Goal: Check status: Check status

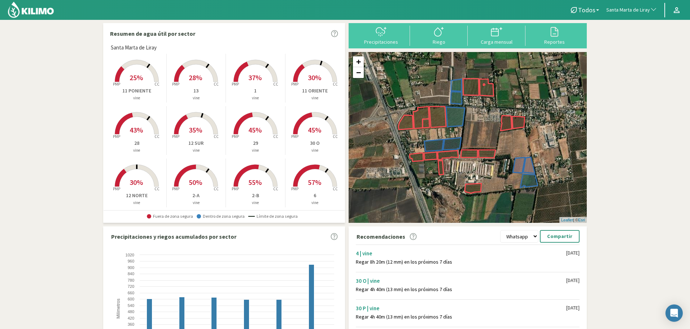
click at [623, 8] on span "Santa Marta de Liray" at bounding box center [629, 9] width 44 height 7
type input "los boldos"
click at [642, 46] on li "Fundo Santa Elena - Los Boldos - Equipo 1" at bounding box center [632, 49] width 58 height 18
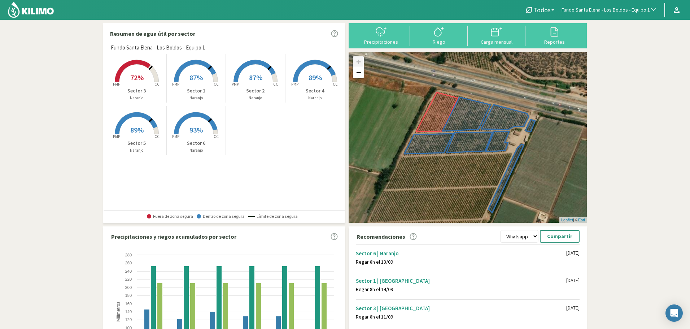
click at [190, 125] on span "93%" at bounding box center [196, 129] width 13 height 9
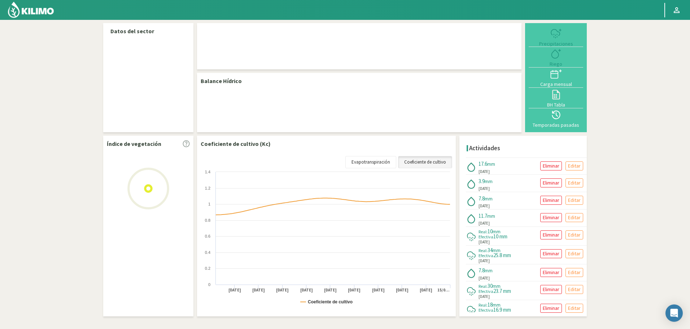
select select "111: Object"
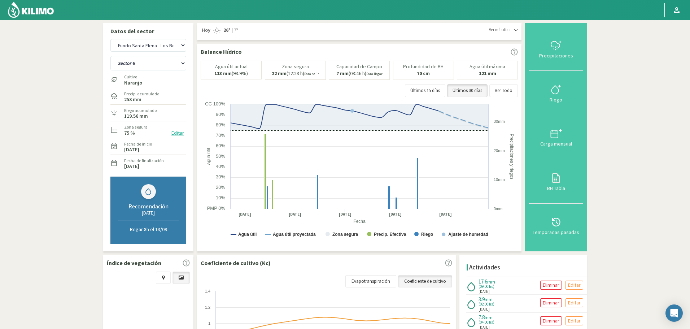
click at [148, 71] on div "Sector 1 Sector 2 Sector 3 Sector 4 Sector 5 Sector 6" at bounding box center [148, 62] width 76 height 18
click at [156, 62] on select "Sector 1 Sector 2 Sector 3 Sector 4 Sector 5 Sector 6" at bounding box center [148, 63] width 76 height 14
click at [110, 56] on select "Sector 1 Sector 2 Sector 3 Sector 4 Sector 5 Sector 6" at bounding box center [148, 63] width 76 height 14
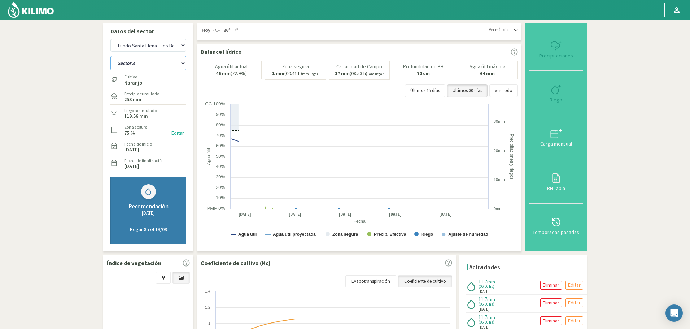
select select "5: Object"
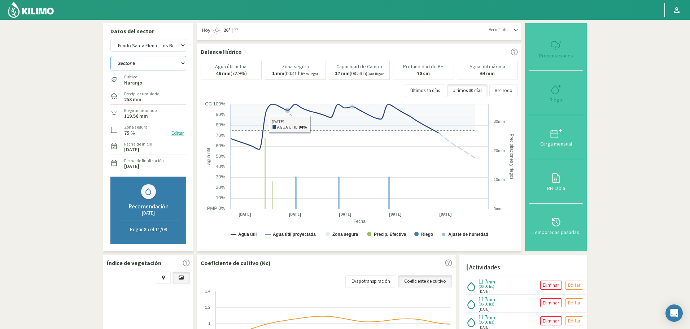
select select "392: Object"
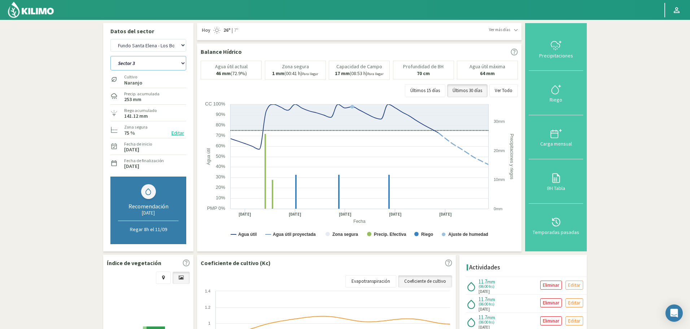
click at [146, 62] on select "Sector 1 Sector 2 Sector 3 Sector 4 Sector 5 Sector 6" at bounding box center [148, 63] width 76 height 14
click at [110, 56] on select "Sector 1 Sector 2 Sector 3 Sector 4 Sector 5 Sector 6" at bounding box center [148, 63] width 76 height 14
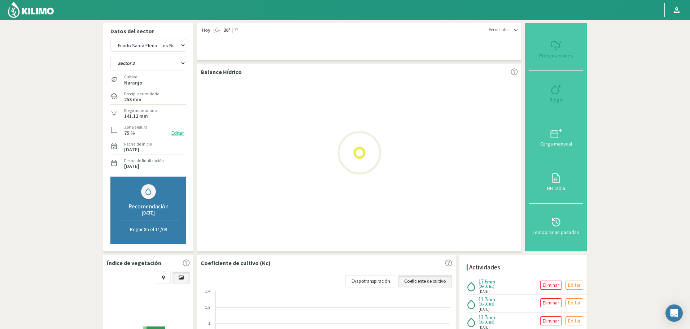
select select "8: Object"
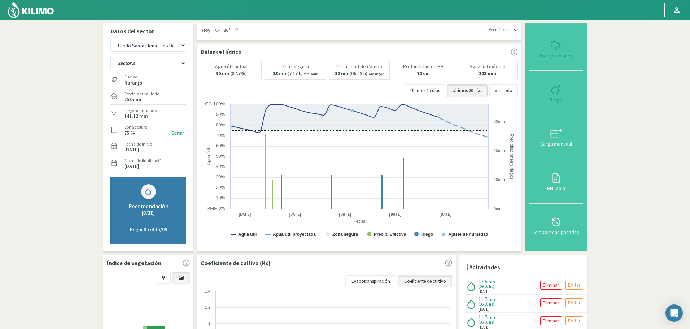
select select "673: Object"
click at [149, 67] on select "Sector 1 Sector 2 Sector 3 Sector 4 Sector 5 Sector 6" at bounding box center [148, 63] width 76 height 14
click at [110, 56] on select "Sector 1 Sector 2 Sector 3 Sector 4 Sector 5 Sector 6" at bounding box center [148, 63] width 76 height 14
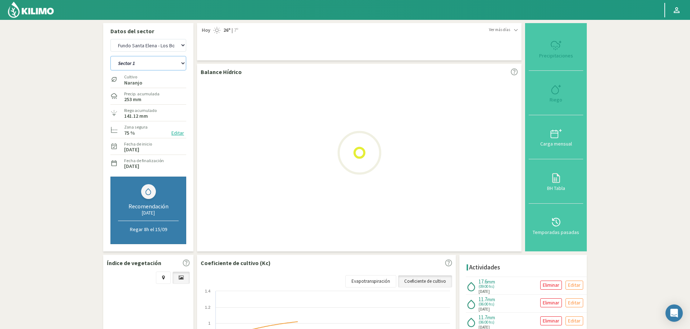
select select "13: Object"
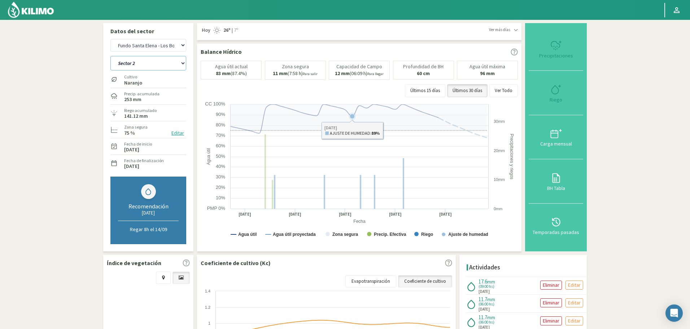
select select "954: Object"
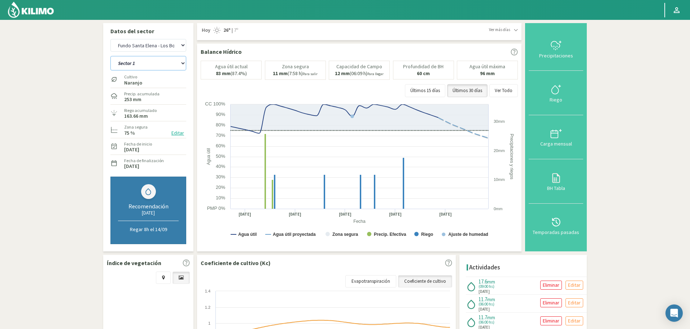
click at [144, 60] on select "Sector 1 Sector 2 Sector 3 Sector 4 Sector 5 Sector 6" at bounding box center [148, 63] width 76 height 14
click at [110, 56] on select "Sector 1 Sector 2 Sector 3 Sector 4 Sector 5 Sector 6" at bounding box center [148, 63] width 76 height 14
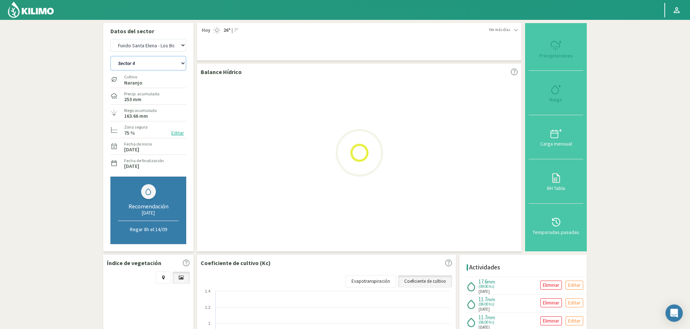
select select "18: Object"
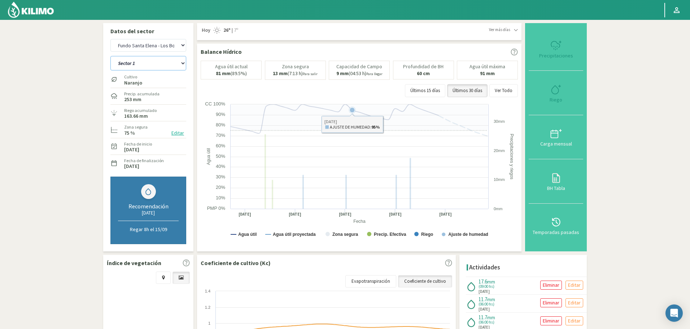
select select "1235: Object"
select select "27: Object"
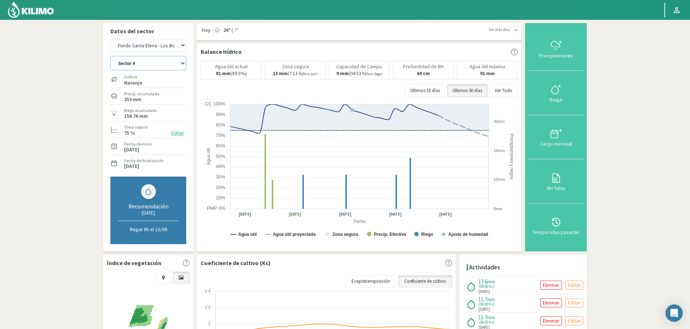
click at [151, 62] on select "Sector 1 Sector 2 Sector 3 Sector 4 Sector 5 Sector 6" at bounding box center [148, 63] width 76 height 14
click at [154, 45] on select "Agr. Cardonal Agr. El Carmelo Agr. Huertos de Chocalan Agrícola Bakia Agrícola …" at bounding box center [148, 45] width 76 height 13
click at [110, 39] on select "Agr. Cardonal Agr. El Carmelo Agr. Huertos de Chocalan Agrícola Bakia Agrícola …" at bounding box center [148, 45] width 76 height 13
select select "1517: Object"
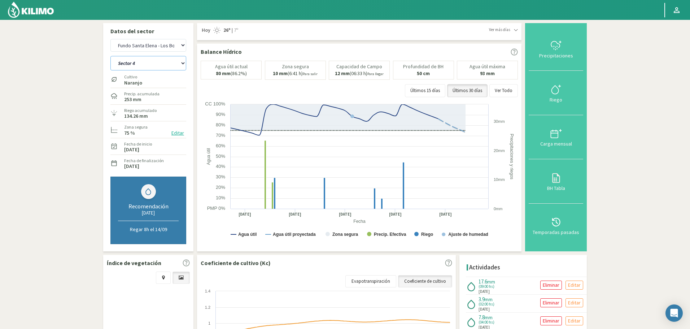
click at [138, 61] on select "Sector 4 Sector 5 Sector 6 Sector 7 Sector 9A Sector 9B" at bounding box center [148, 63] width 76 height 14
click at [110, 56] on select "Sector 4 Sector 5 Sector 6 Sector 7 Sector 9A Sector 9B" at bounding box center [148, 63] width 76 height 14
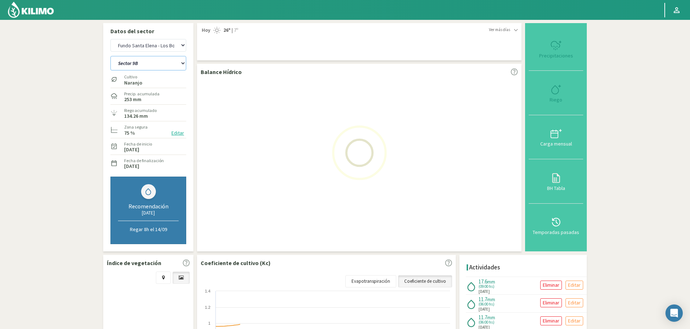
select select "30: Object"
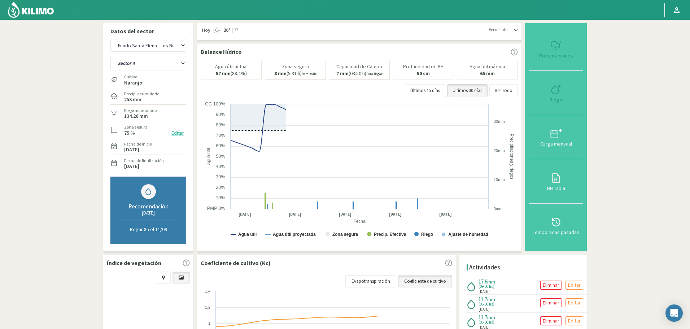
select select "1798: Object"
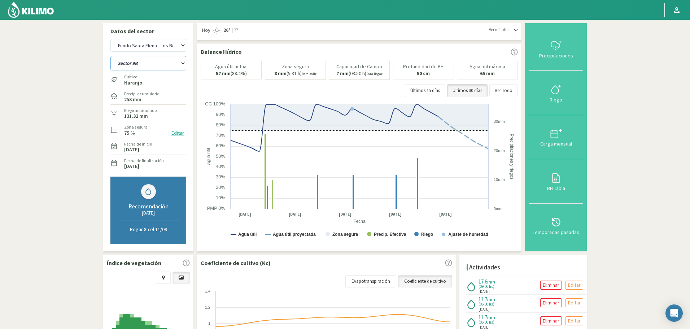
click at [156, 70] on select "Sector 4 Sector 5 Sector 6 Sector 7 Sector 9A Sector 9B" at bounding box center [148, 63] width 76 height 14
click at [110, 56] on select "Sector 4 Sector 5 Sector 6 Sector 7 Sector 9A Sector 9B" at bounding box center [148, 63] width 76 height 14
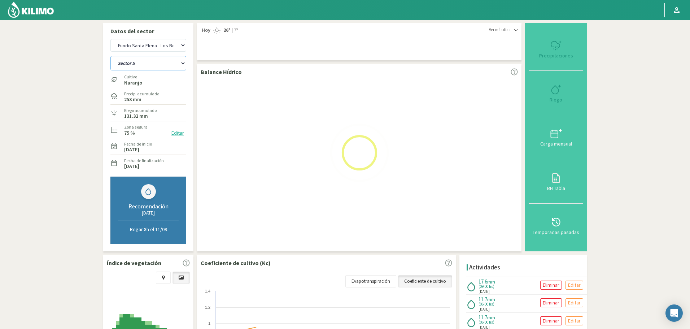
select select "41: Object"
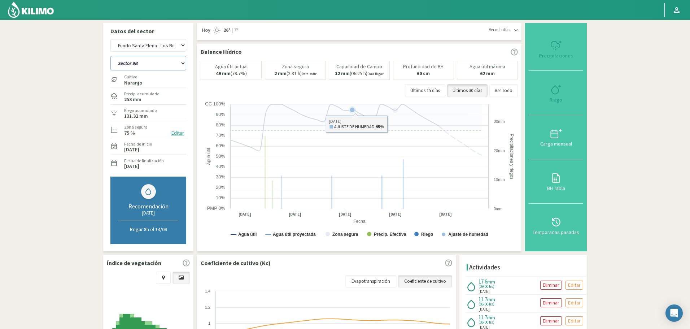
select select "2079: Object"
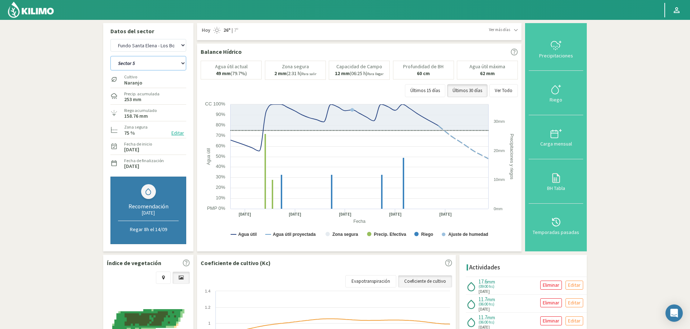
click at [141, 65] on select "Sector 4 Sector 5 Sector 6 Sector 7 Sector 9A Sector 9B" at bounding box center [148, 63] width 76 height 14
click at [110, 56] on select "Sector 4 Sector 5 Sector 6 Sector 7 Sector 9A Sector 9B" at bounding box center [148, 63] width 76 height 14
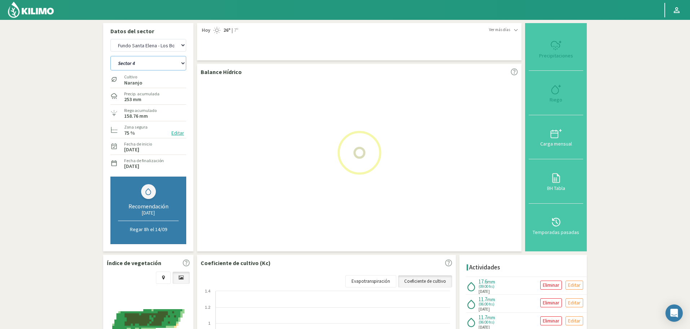
select select "43: Object"
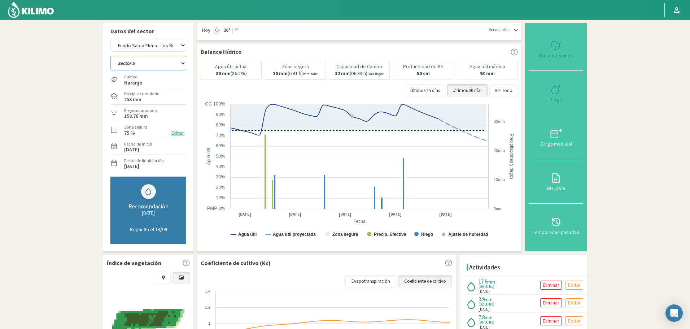
select select "2360: Object"
click at [160, 76] on div "Cultivo Naranjo" at bounding box center [148, 79] width 76 height 16
click at [157, 64] on select "Sector 4 Sector 5 Sector 6 Sector 7 Sector 9A Sector 9B" at bounding box center [148, 63] width 76 height 14
click at [110, 56] on select "Sector 4 Sector 5 Sector 6 Sector 7 Sector 9A Sector 9B" at bounding box center [148, 63] width 76 height 14
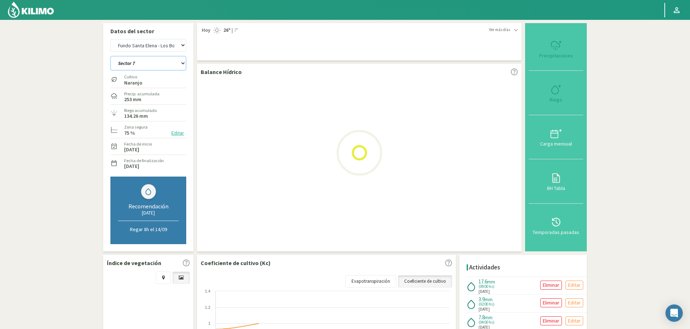
select select "48: Object"
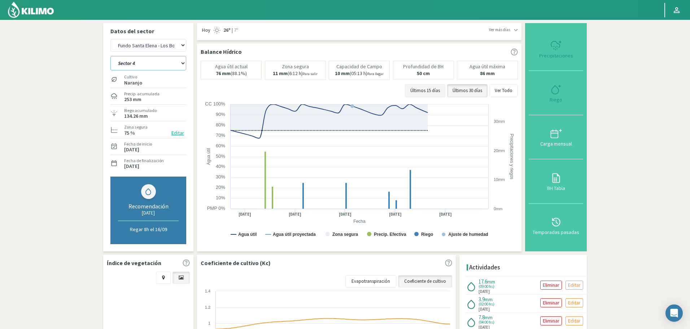
select select "2641: Object"
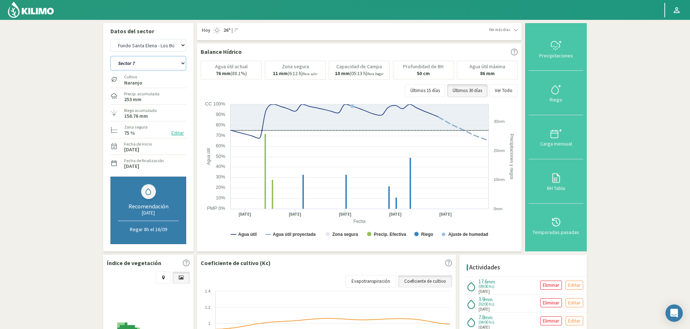
click at [147, 64] on select "Sector 4 Sector 5 Sector 6 Sector 7 Sector 9A Sector 9B" at bounding box center [148, 63] width 76 height 14
click at [110, 56] on select "Sector 4 Sector 5 Sector 6 Sector 7 Sector 9A Sector 9B" at bounding box center [148, 63] width 76 height 14
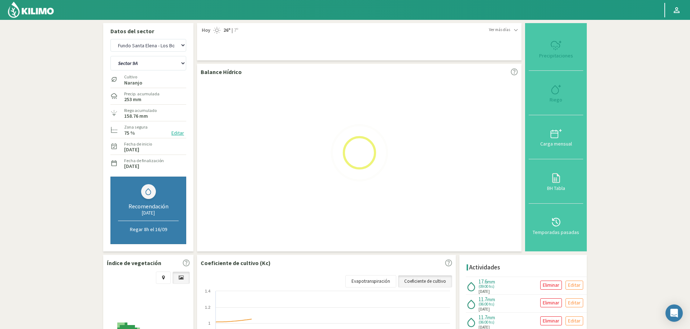
select select "57: Object"
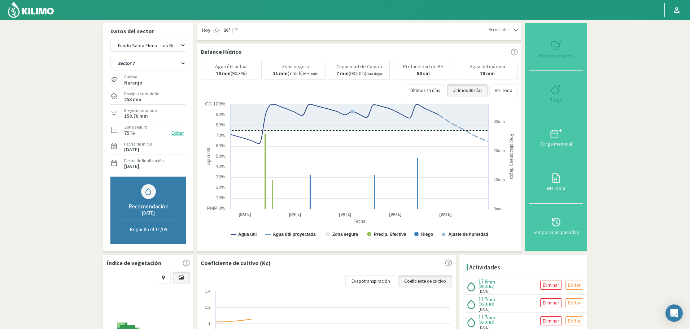
select select "2922: Object"
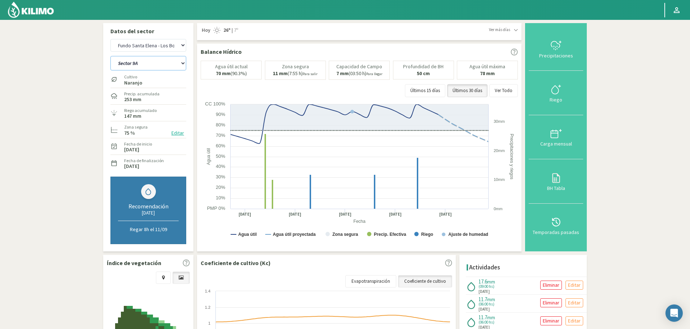
click at [150, 64] on select "Sector 4 Sector 5 Sector 6 Sector 7 Sector 9A Sector 9B" at bounding box center [148, 63] width 76 height 14
click at [110, 56] on select "Sector 4 Sector 5 Sector 6 Sector 7 Sector 9A Sector 9B" at bounding box center [148, 63] width 76 height 14
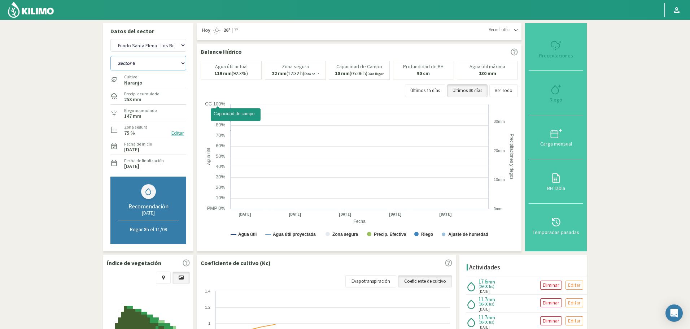
select select "64: Object"
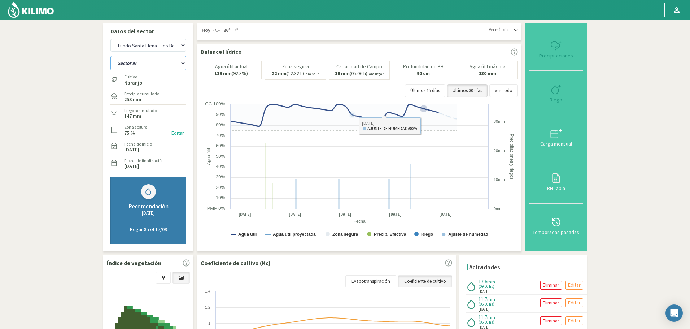
select select "3203: Object"
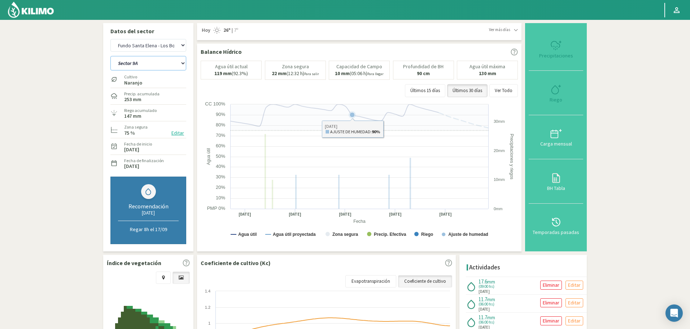
select select "68: Object"
